Goal: Check status: Check status

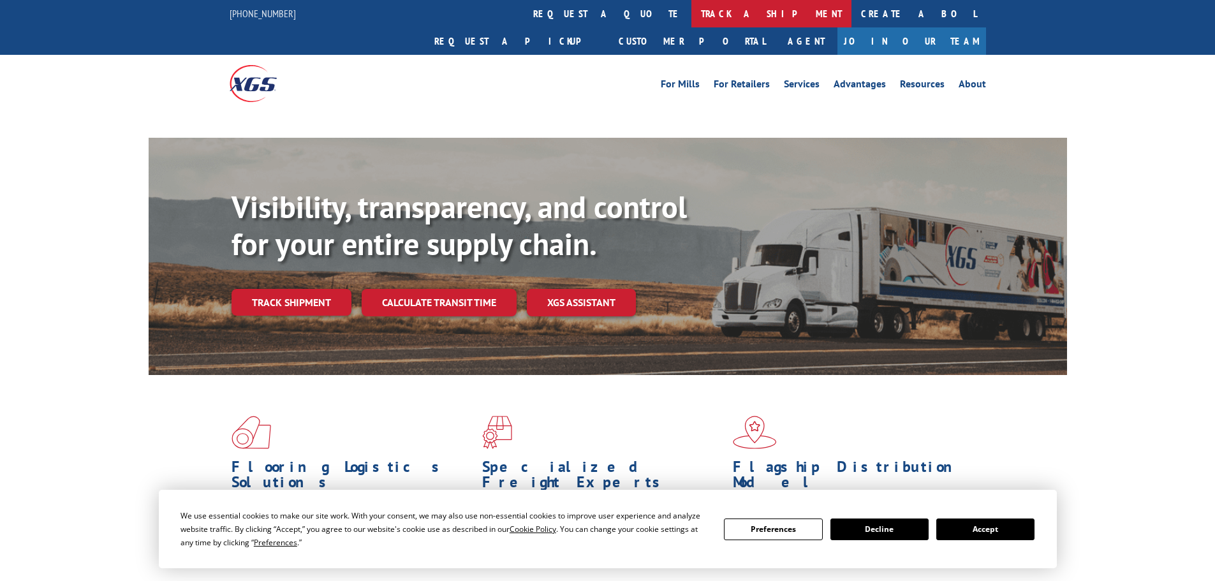
click at [692, 17] on link "track a shipment" at bounding box center [772, 13] width 160 height 27
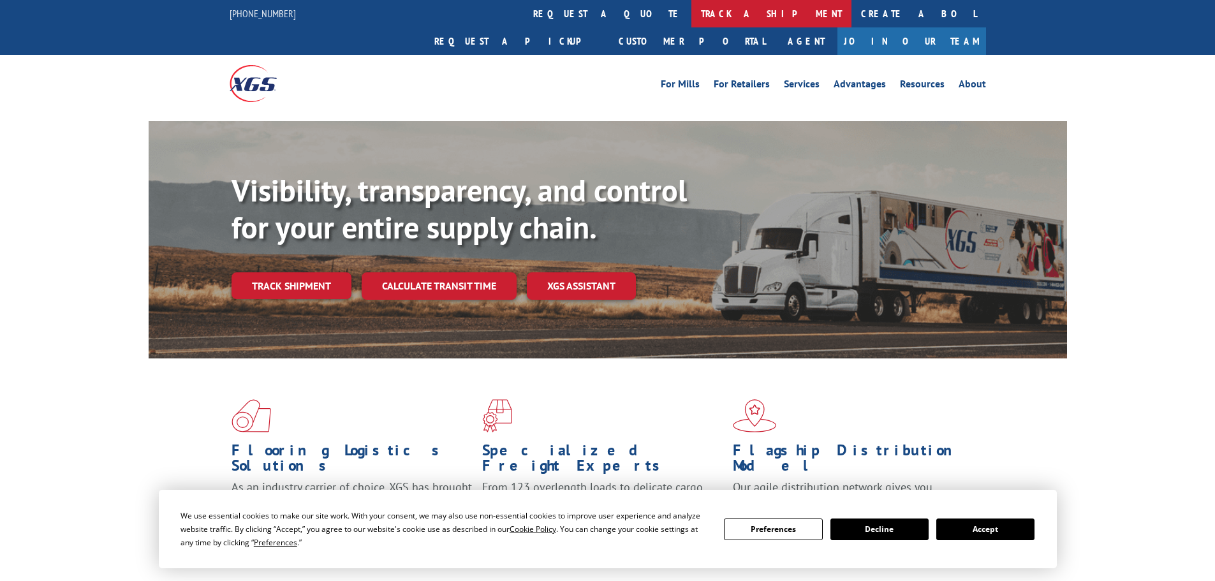
click at [692, 11] on link "track a shipment" at bounding box center [772, 13] width 160 height 27
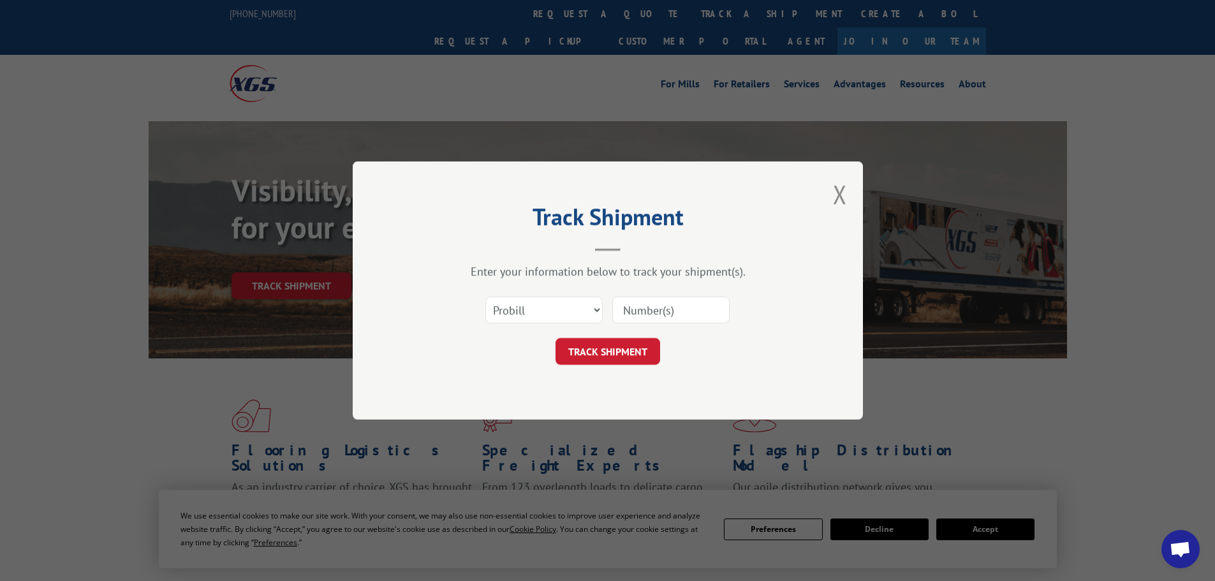
paste input "17261373"
type input "17261373"
click at [616, 348] on button "TRACK SHIPMENT" at bounding box center [608, 351] width 105 height 27
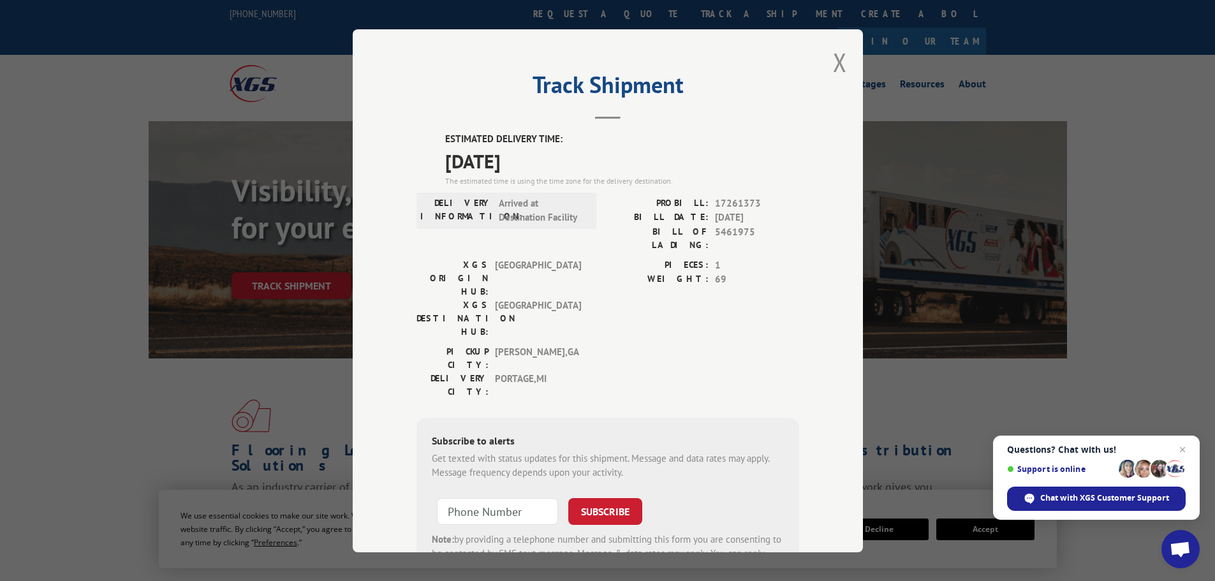
drag, startPoint x: 569, startPoint y: 161, endPoint x: 417, endPoint y: 130, distance: 155.6
click at [417, 130] on div "Track Shipment ESTIMATED DELIVERY TIME: [DATE] The estimated time is using the …" at bounding box center [608, 290] width 510 height 523
copy div "ESTIMATED DELIVERY TIME: [DATE]"
drag, startPoint x: 836, startPoint y: 62, endPoint x: 802, endPoint y: 50, distance: 35.7
click at [835, 62] on button "Close modal" at bounding box center [840, 62] width 14 height 34
